Goal: Find contact information: Find contact information

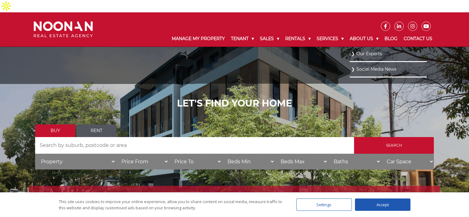
click at [366, 50] on link "Our Experts" at bounding box center [388, 54] width 74 height 8
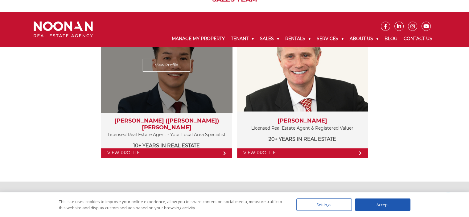
scroll to position [709, 0]
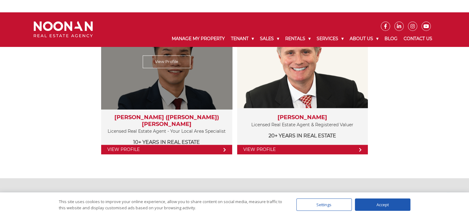
click at [195, 145] on link "View Profile" at bounding box center [166, 150] width 131 height 10
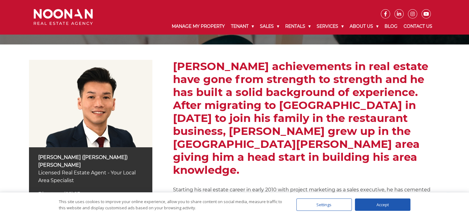
scroll to position [62, 0]
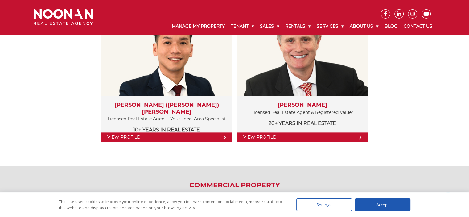
scroll to position [709, 0]
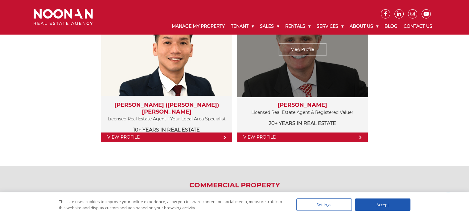
click at [308, 46] on link "View Profile" at bounding box center [302, 49] width 48 height 13
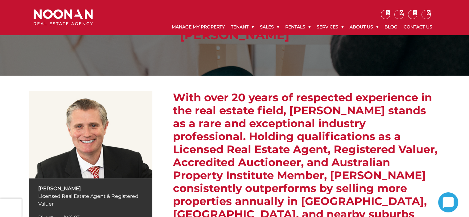
scroll to position [123, 0]
